Goal: Information Seeking & Learning: Learn about a topic

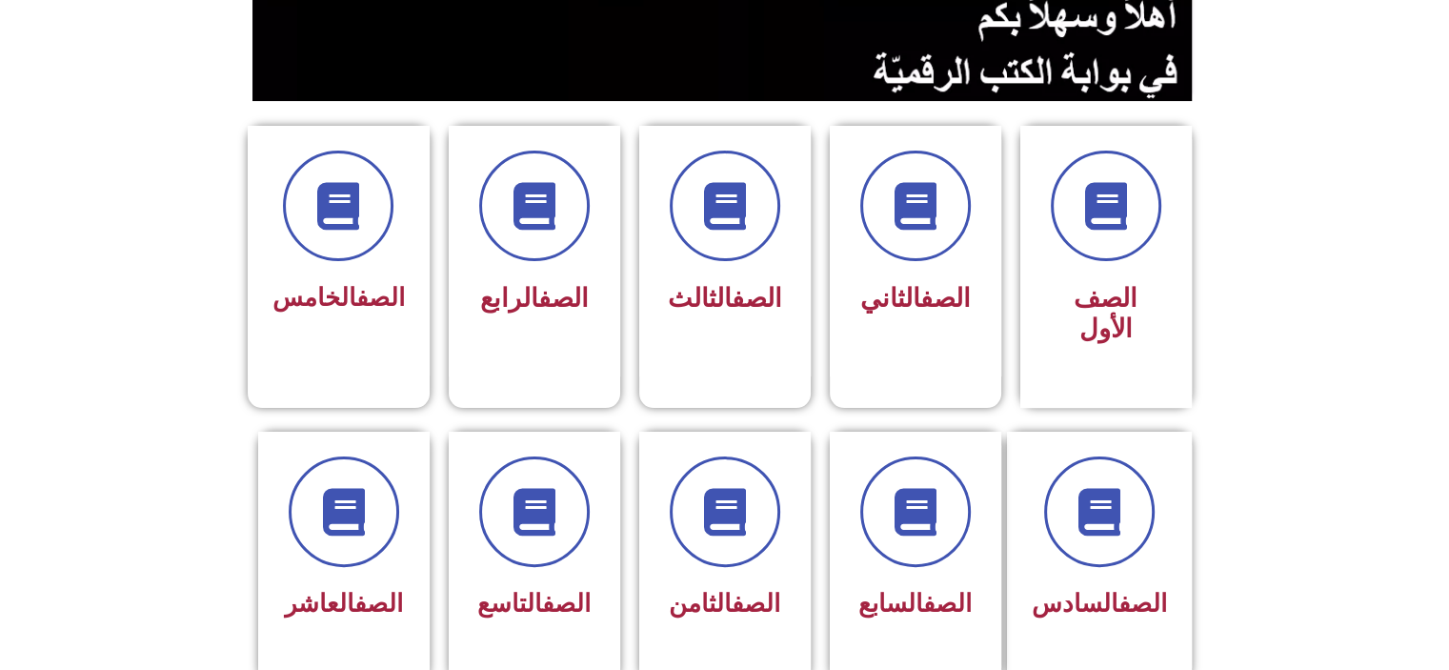
scroll to position [419, 0]
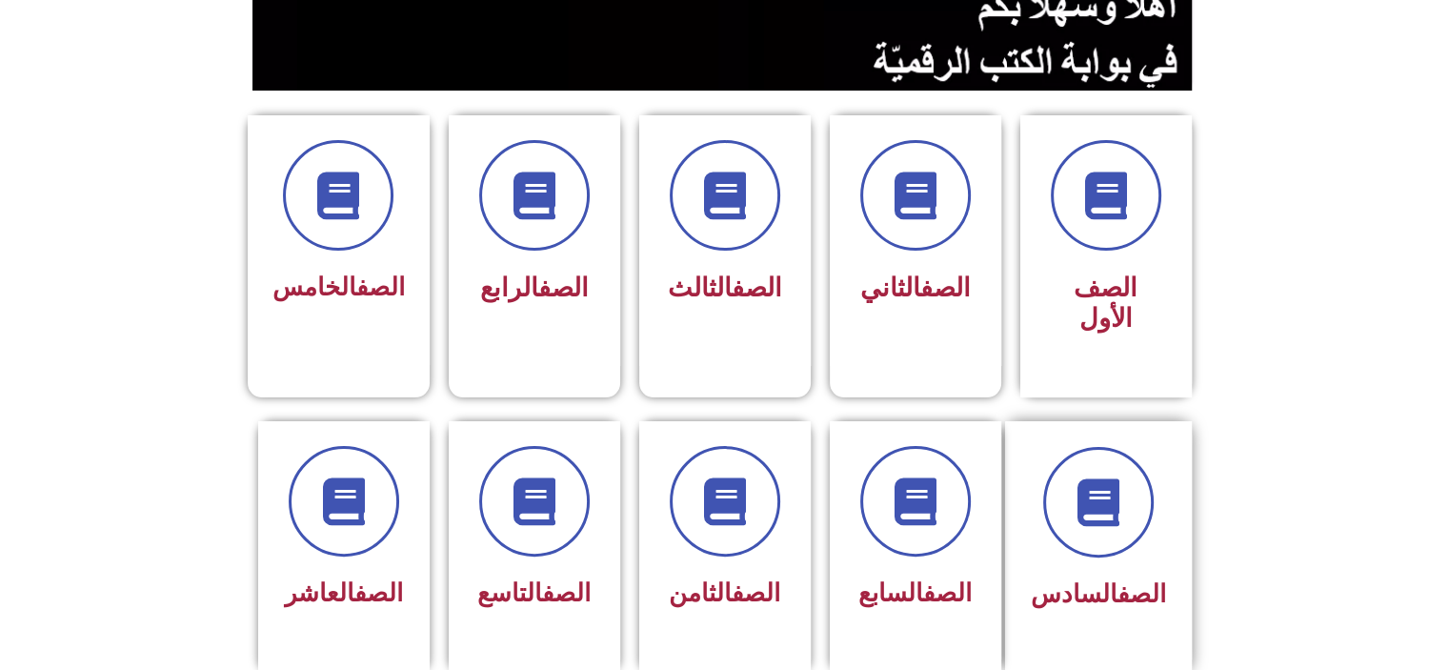
click at [1118, 579] on link "الصف" at bounding box center [1142, 593] width 49 height 29
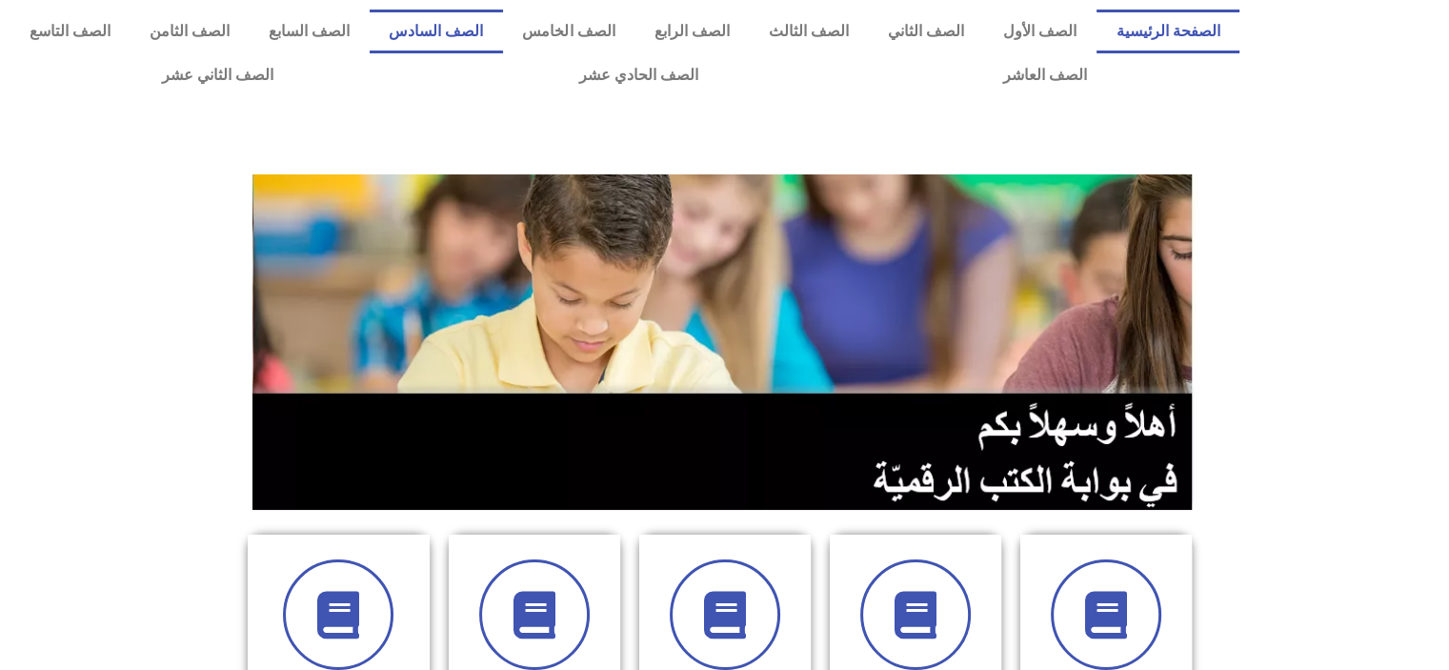
click at [503, 35] on link "الصف السادس" at bounding box center [436, 32] width 133 height 44
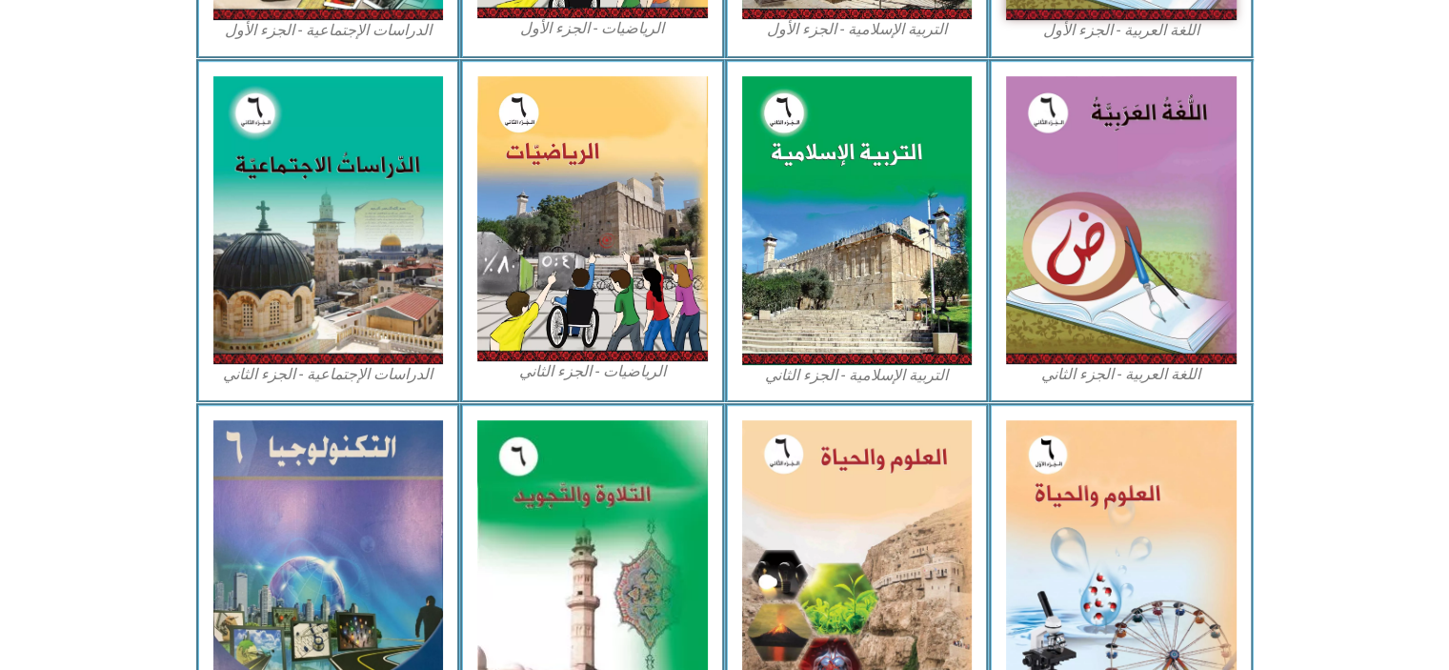
scroll to position [915, 0]
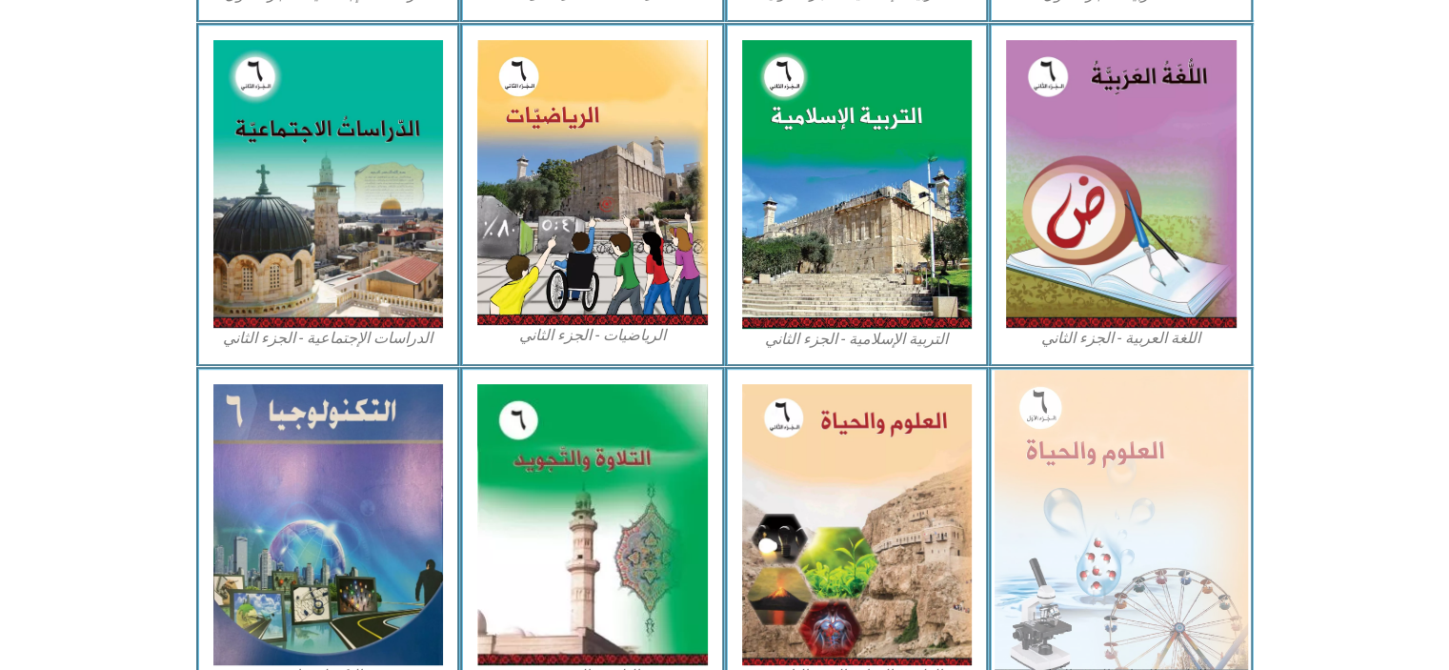
click at [1125, 484] on img at bounding box center [1121, 524] width 253 height 309
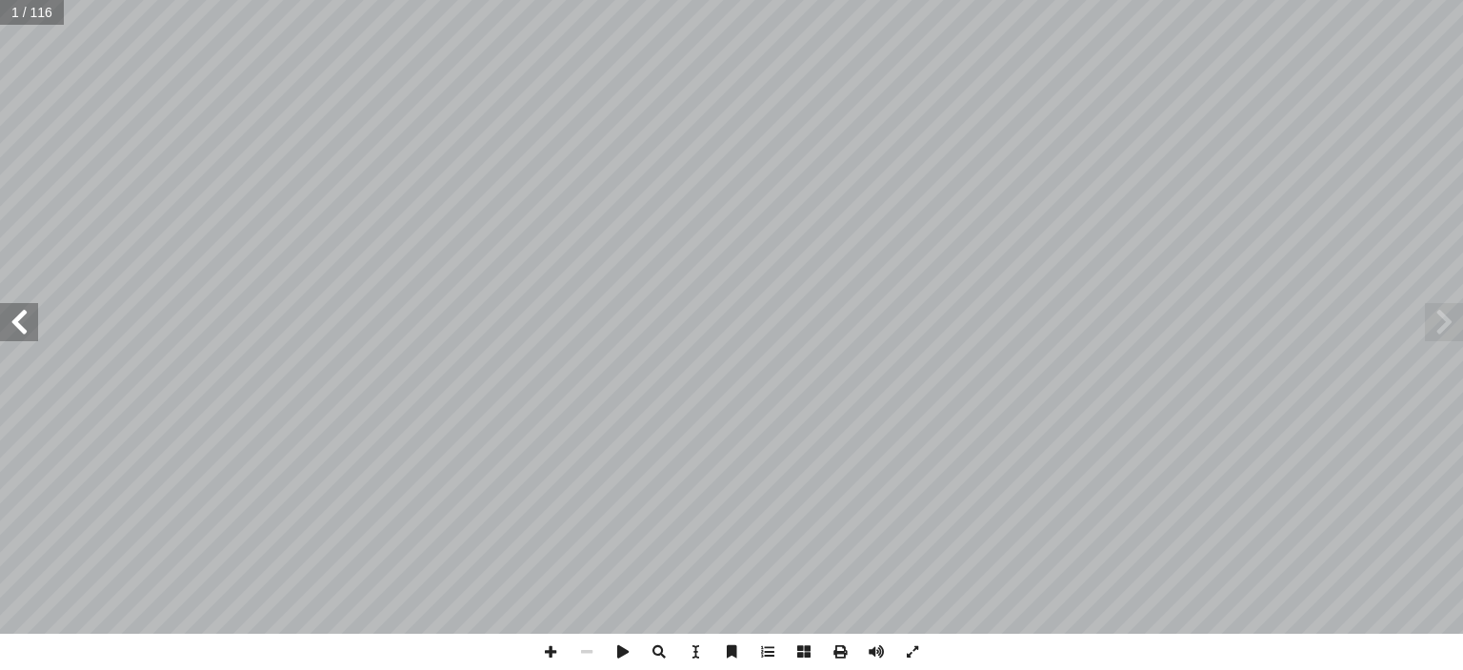
click at [17, 319] on span at bounding box center [19, 322] width 38 height 38
click at [13, 338] on span at bounding box center [19, 322] width 38 height 38
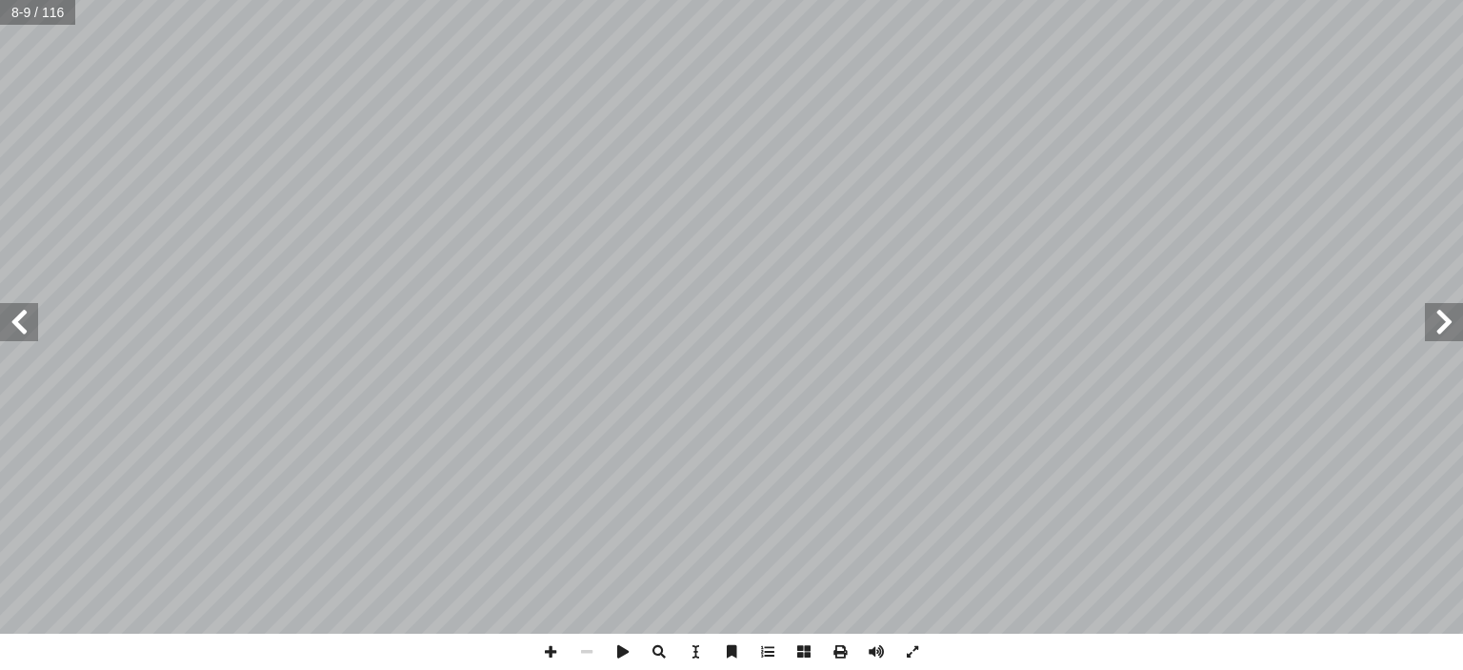
click at [19, 319] on span at bounding box center [19, 322] width 38 height 38
click at [24, 304] on span at bounding box center [19, 322] width 38 height 38
click at [15, 316] on span at bounding box center [19, 322] width 38 height 38
click at [1440, 331] on span at bounding box center [1444, 322] width 38 height 38
click at [556, 646] on span at bounding box center [551, 652] width 36 height 36
